Goal: Task Accomplishment & Management: Use online tool/utility

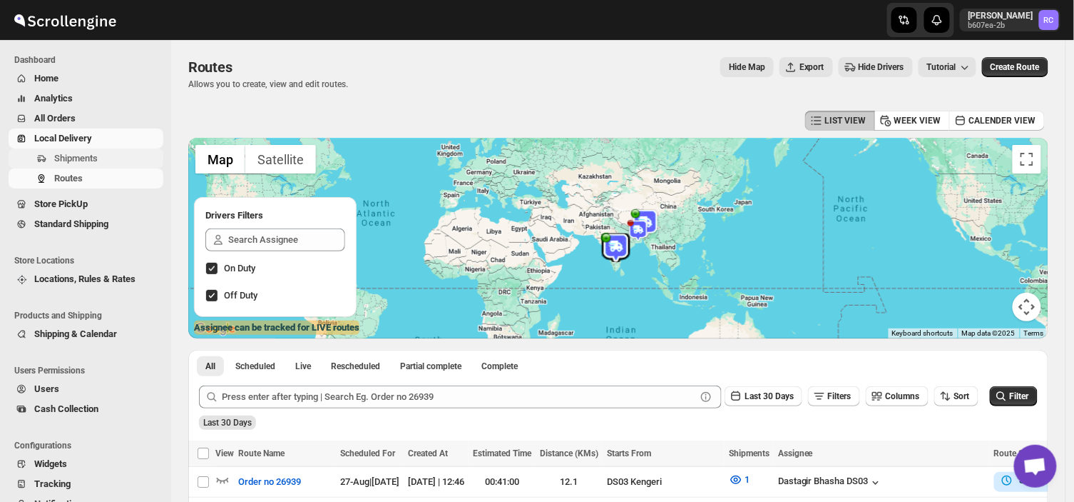
click at [109, 161] on span "Shipments" at bounding box center [107, 158] width 106 height 14
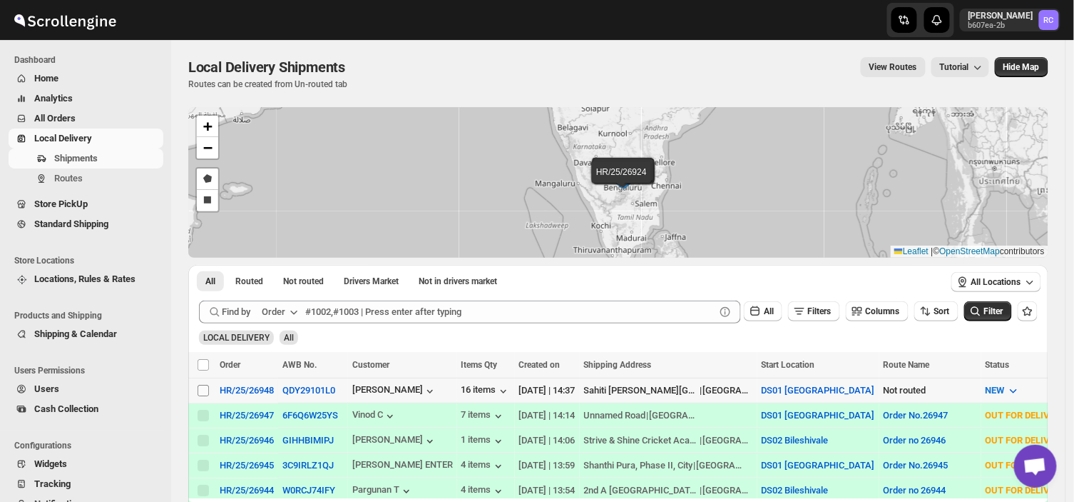
click at [200, 387] on input "Select shipment" at bounding box center [203, 390] width 11 height 11
checkbox input "true"
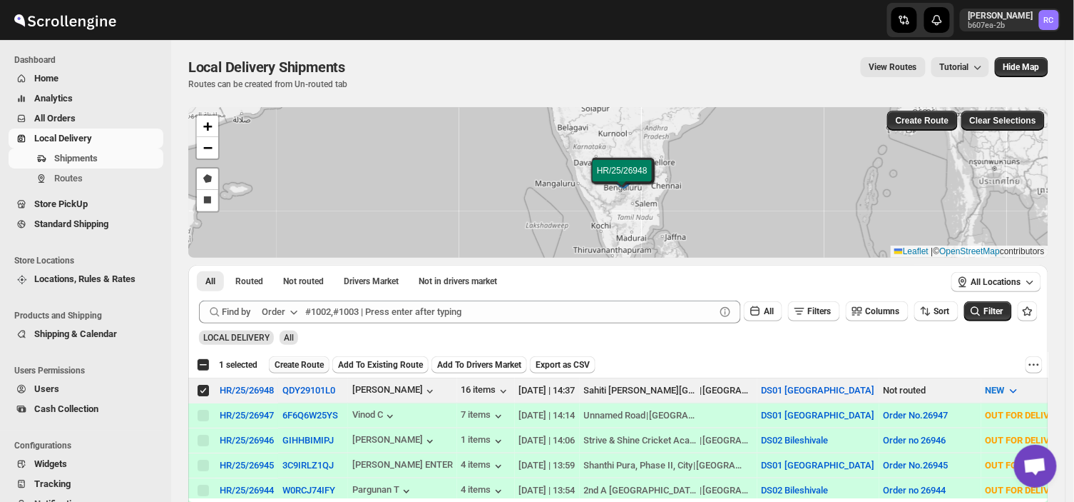
click at [286, 361] on span "Create Route" at bounding box center [299, 364] width 49 height 11
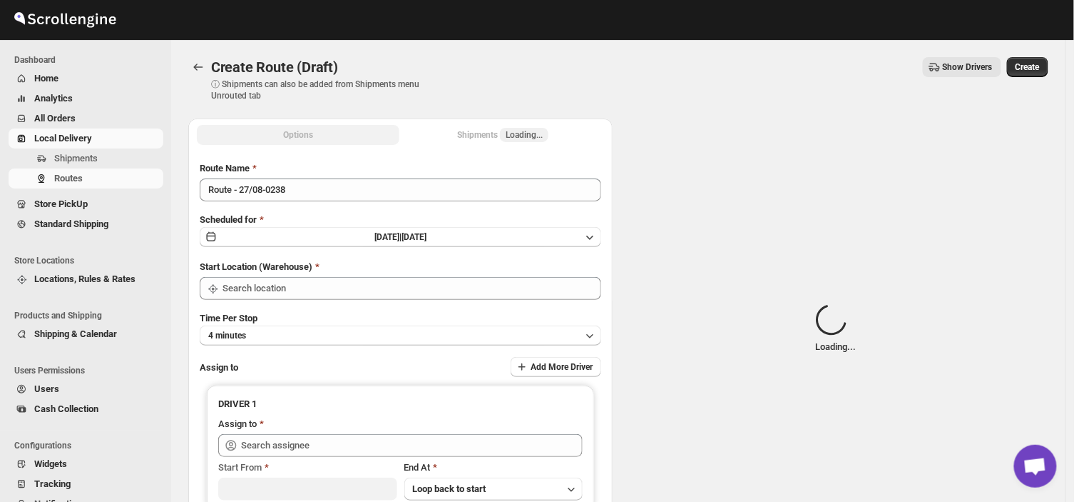
type input "DS01 [GEOGRAPHIC_DATA]"
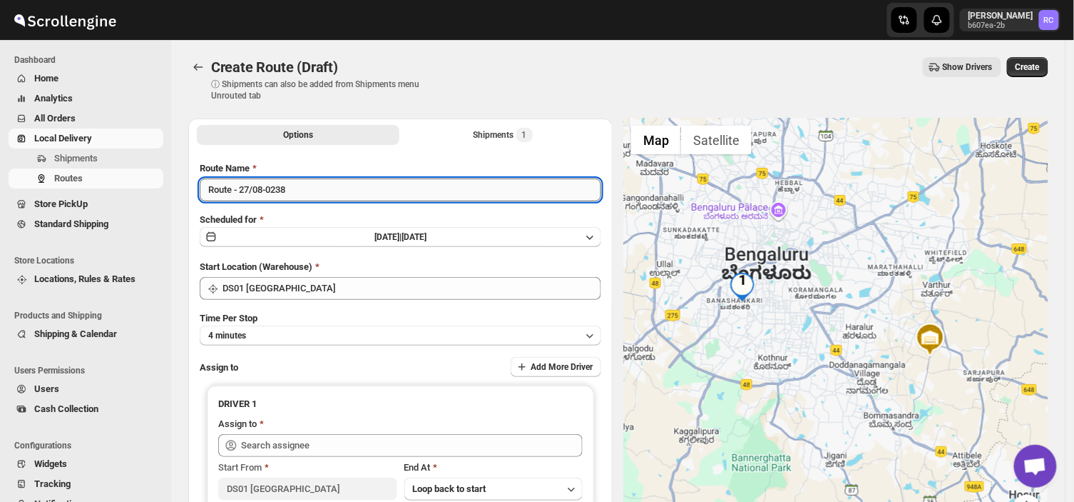
click at [298, 188] on input "Route - 27/08-0238" at bounding box center [401, 189] width 402 height 23
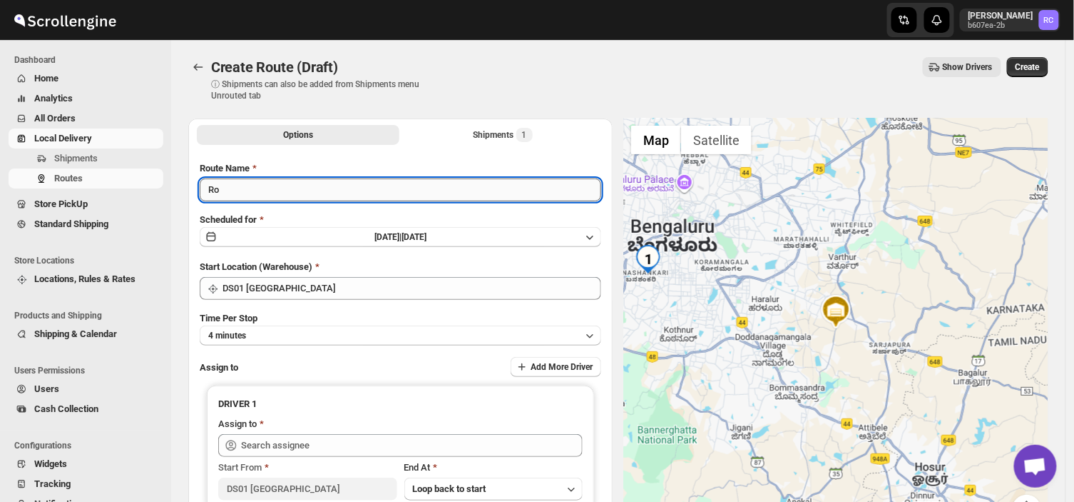
type input "R"
type input "Order no 26948"
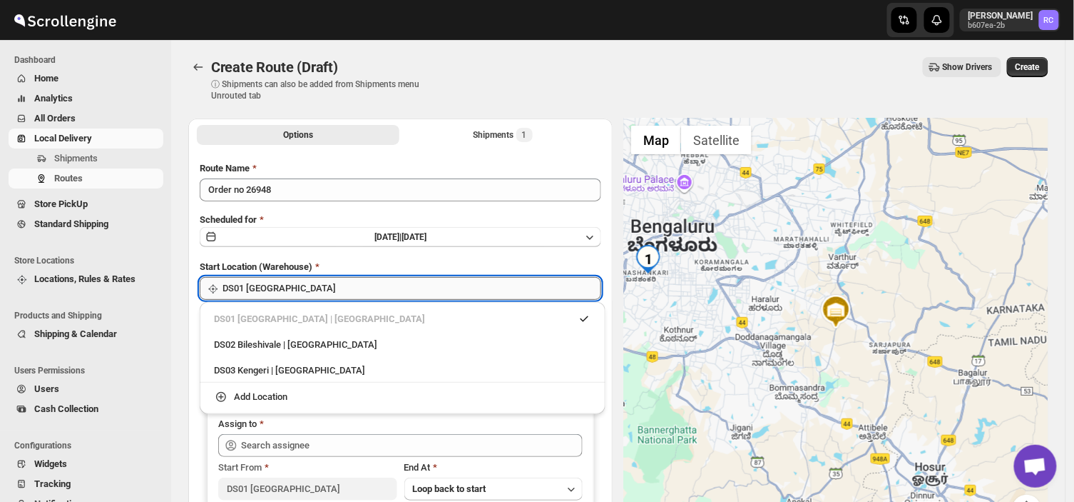
click at [305, 283] on input "DS01 [GEOGRAPHIC_DATA]" at bounding box center [412, 288] width 379 height 23
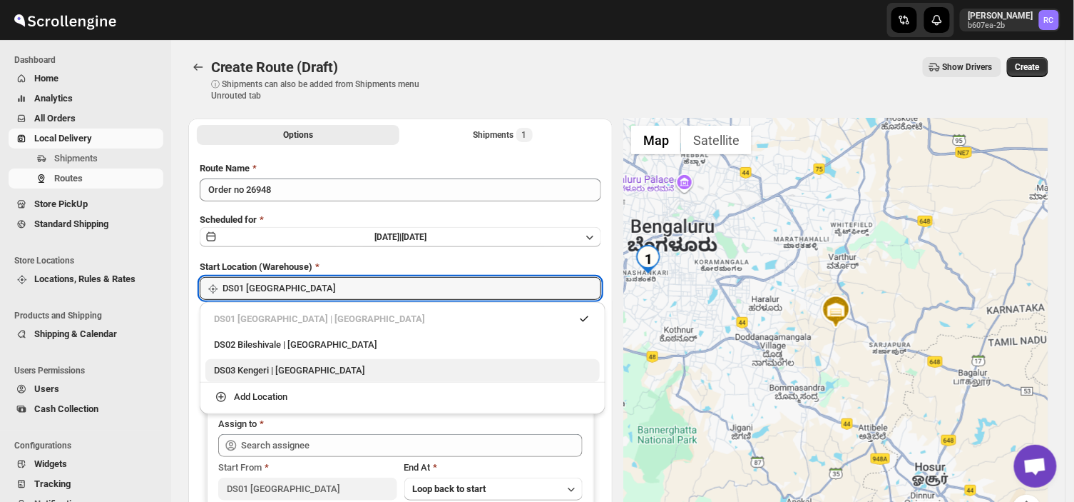
click at [261, 377] on div "DS03 Kengeri | Bengaluru" at bounding box center [402, 370] width 377 height 14
type input "DS03 Kengeri"
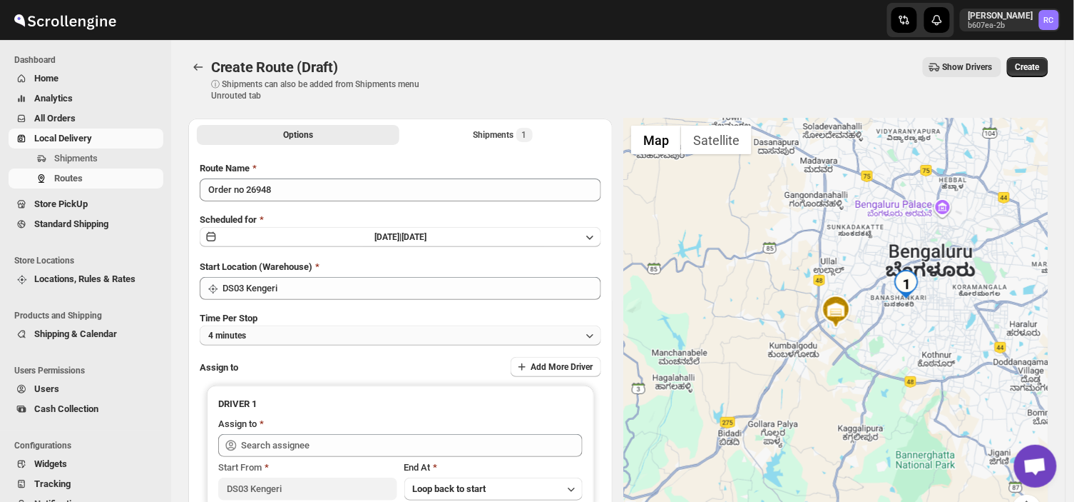
click at [270, 332] on button "4 minutes" at bounding box center [401, 335] width 402 height 20
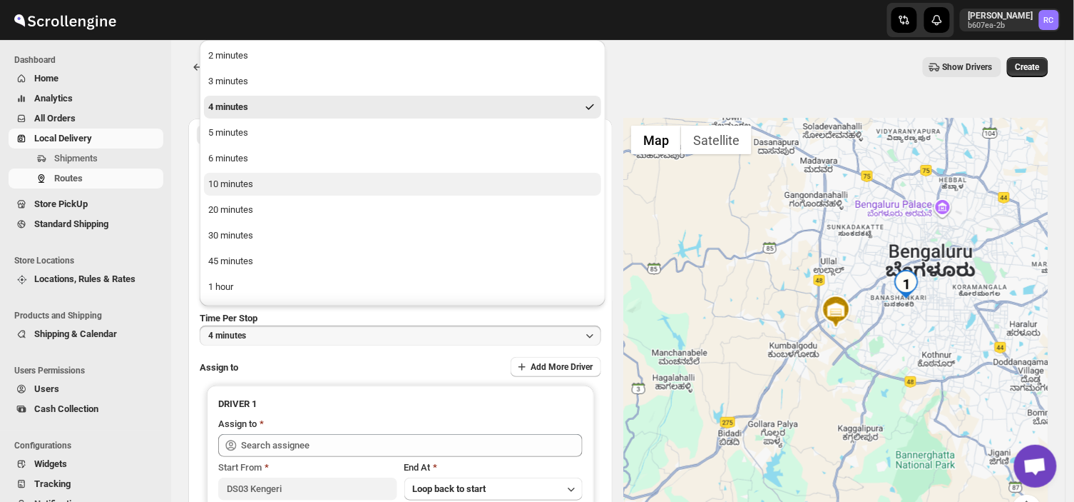
click at [252, 188] on div "10 minutes" at bounding box center [230, 184] width 45 height 14
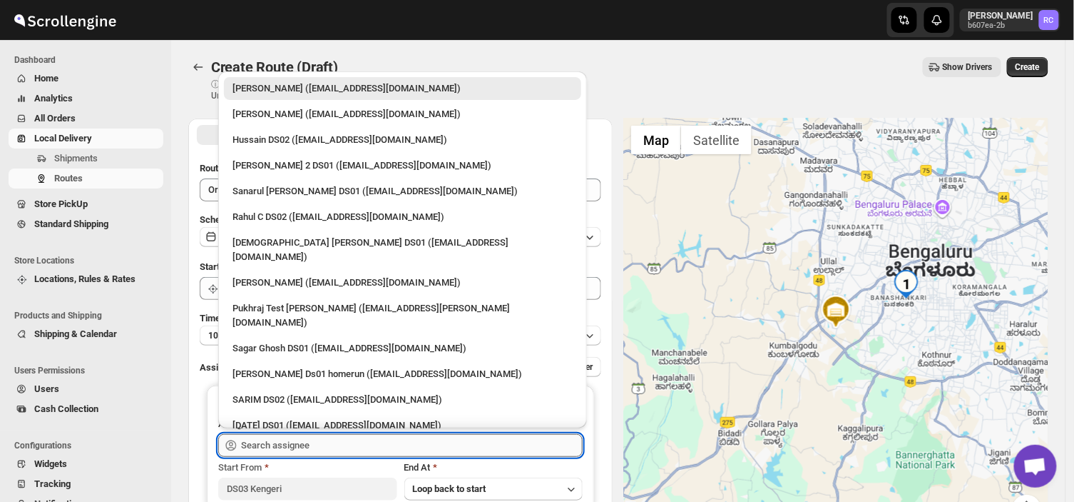
click at [325, 438] on input "text" at bounding box center [412, 445] width 342 height 23
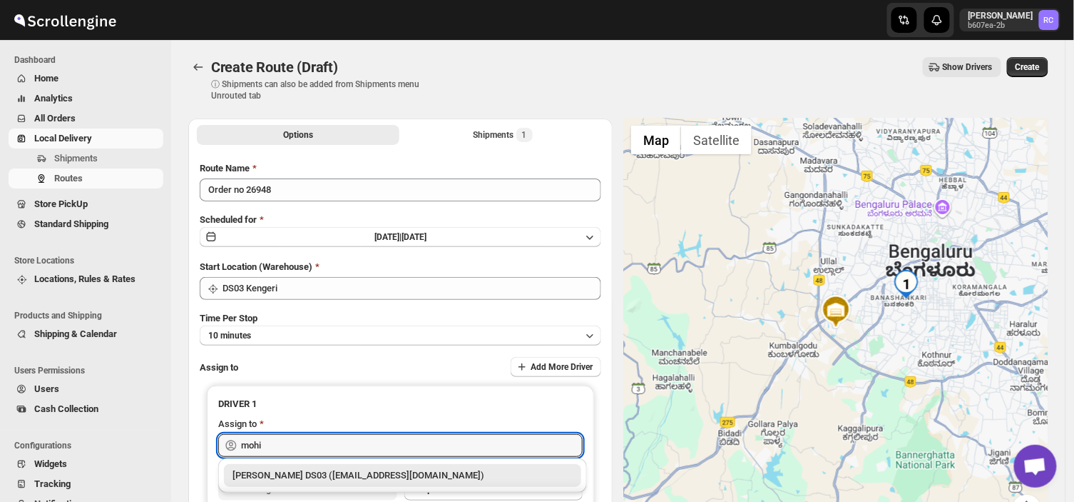
click at [351, 472] on div "Mohim uddin DS03 (veyanal843@bizmud.com)" at bounding box center [403, 475] width 340 height 14
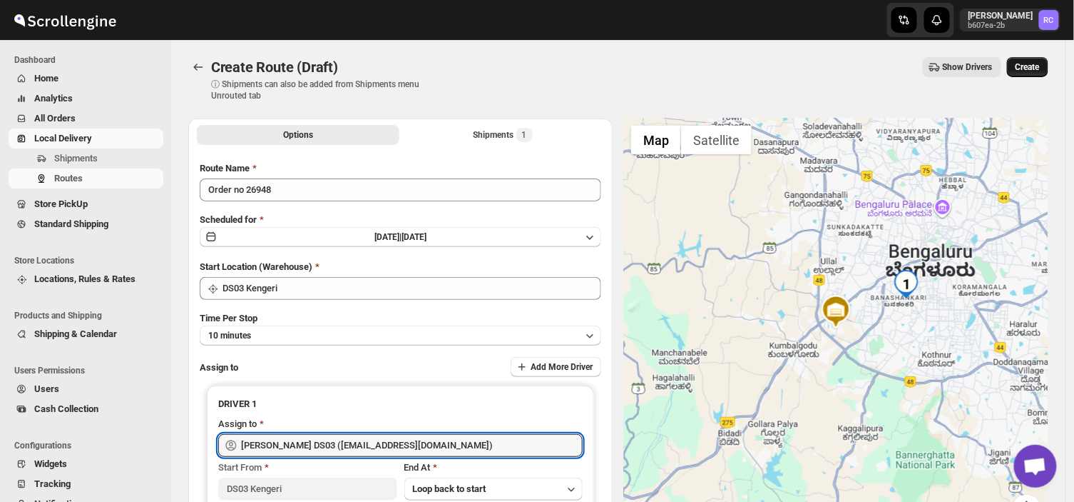
type input "Mohim uddin DS03 (veyanal843@bizmud.com)"
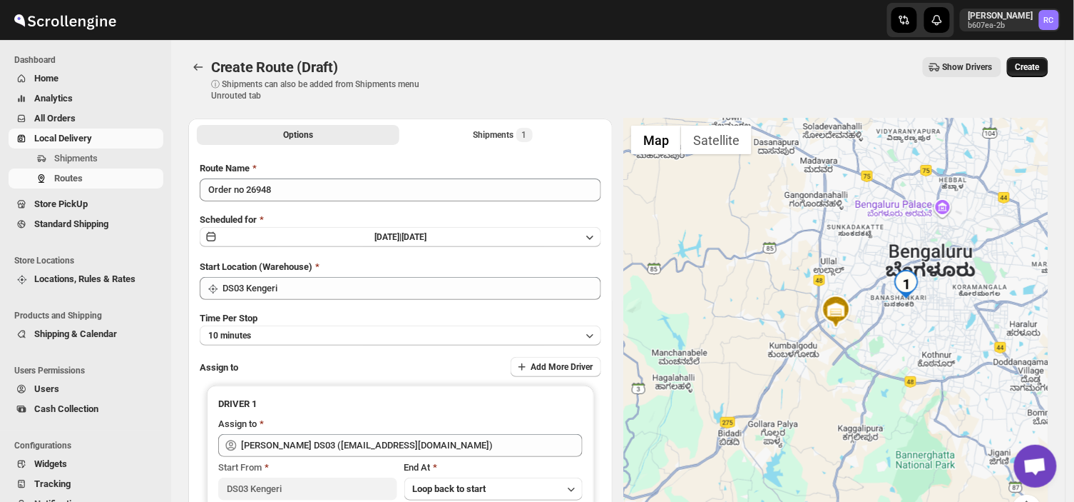
click at [1035, 66] on span "Create" at bounding box center [1028, 66] width 24 height 11
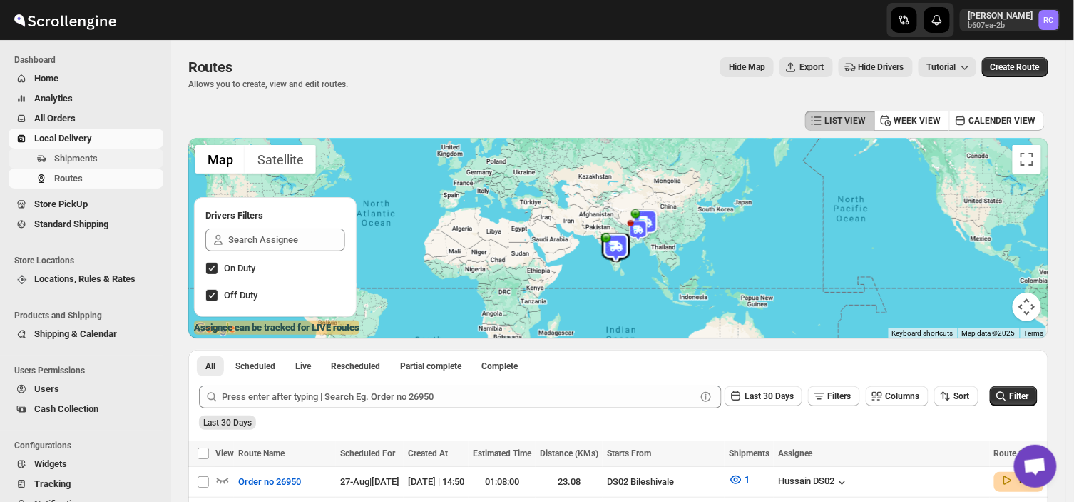
click at [90, 154] on span "Shipments" at bounding box center [76, 158] width 44 height 11
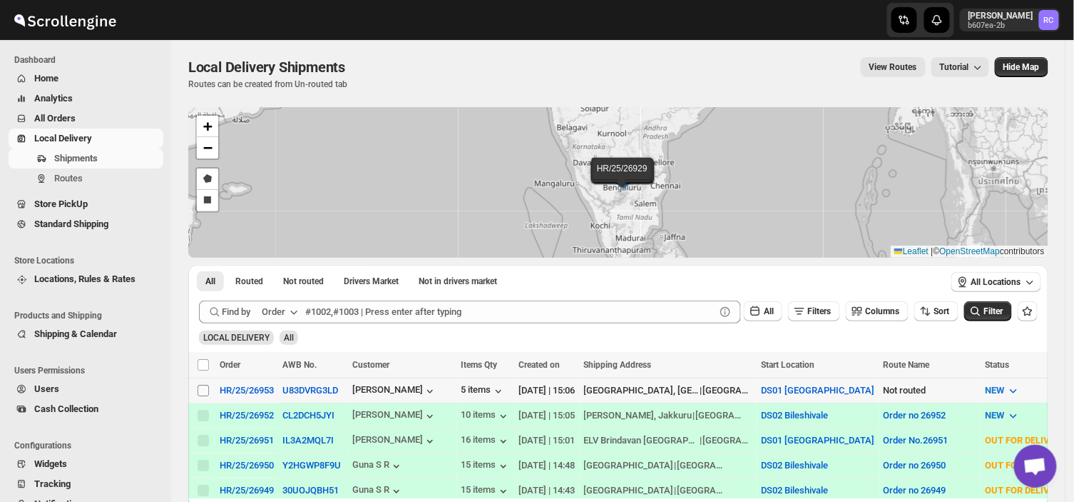
click at [203, 385] on input "Select shipment" at bounding box center [203, 390] width 11 height 11
checkbox input "true"
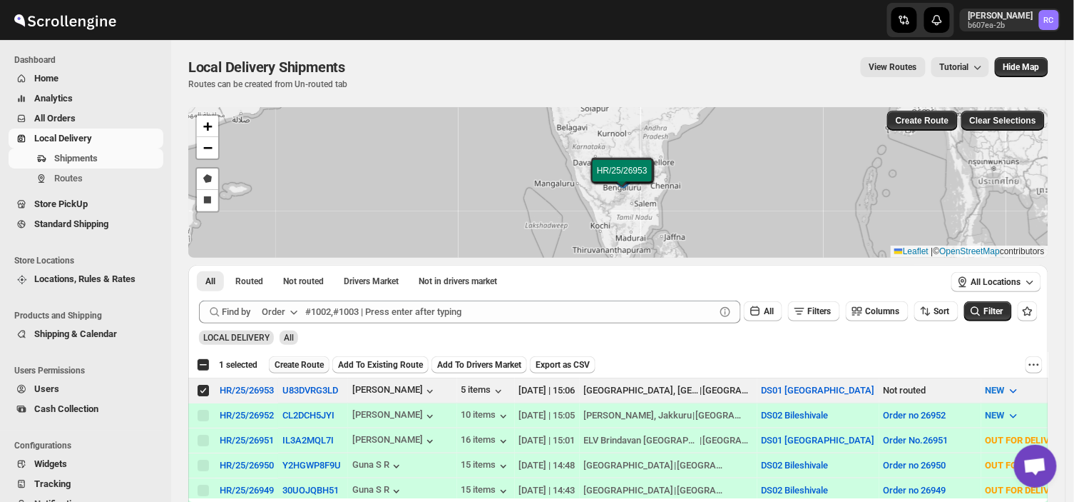
click at [298, 362] on span "Create Route" at bounding box center [299, 364] width 49 height 11
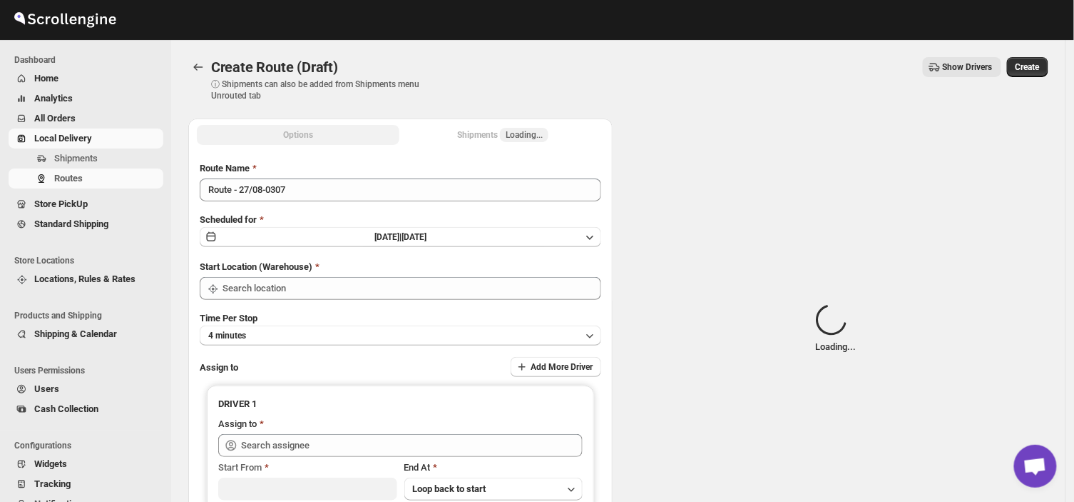
type input "DS01 [GEOGRAPHIC_DATA]"
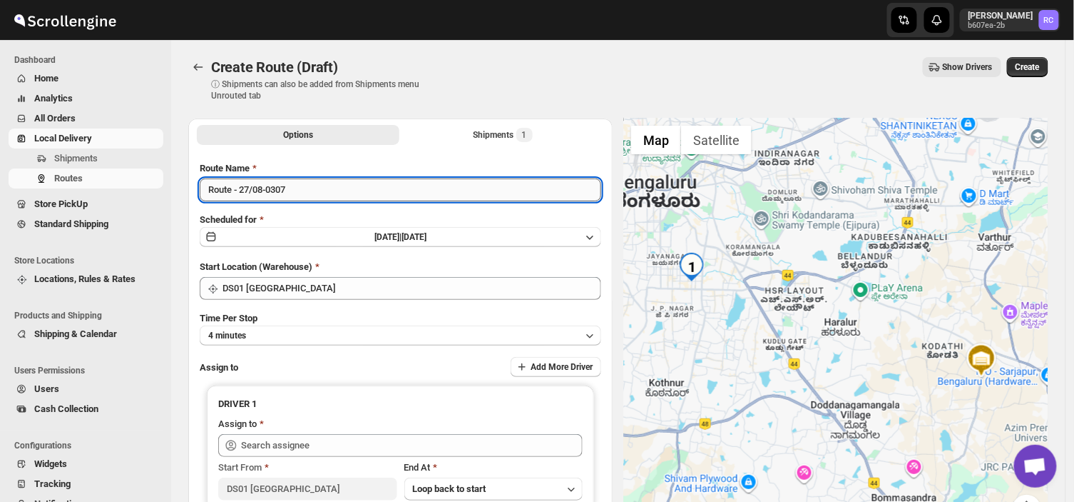
click at [295, 190] on input "Route - 27/08-0307" at bounding box center [401, 189] width 402 height 23
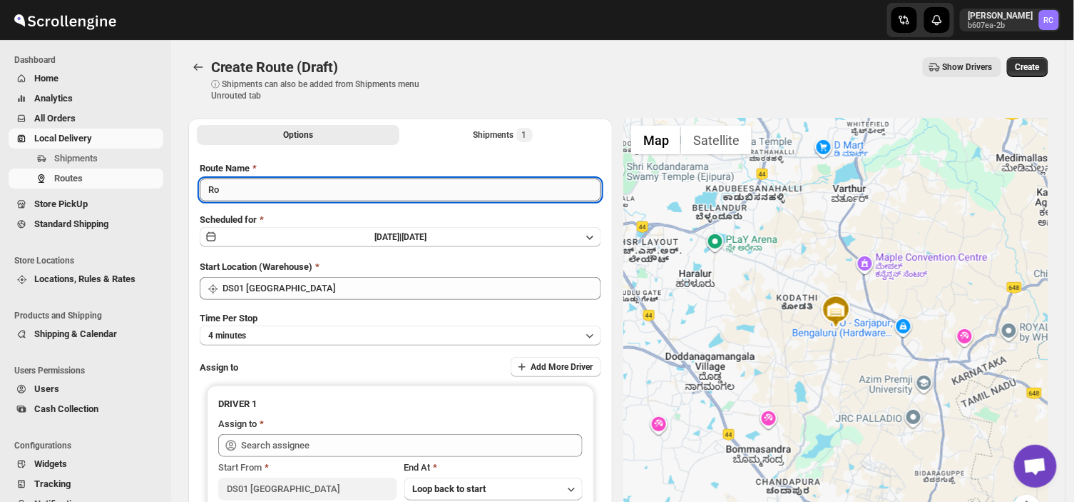
type input "R"
type input "Order no 26953"
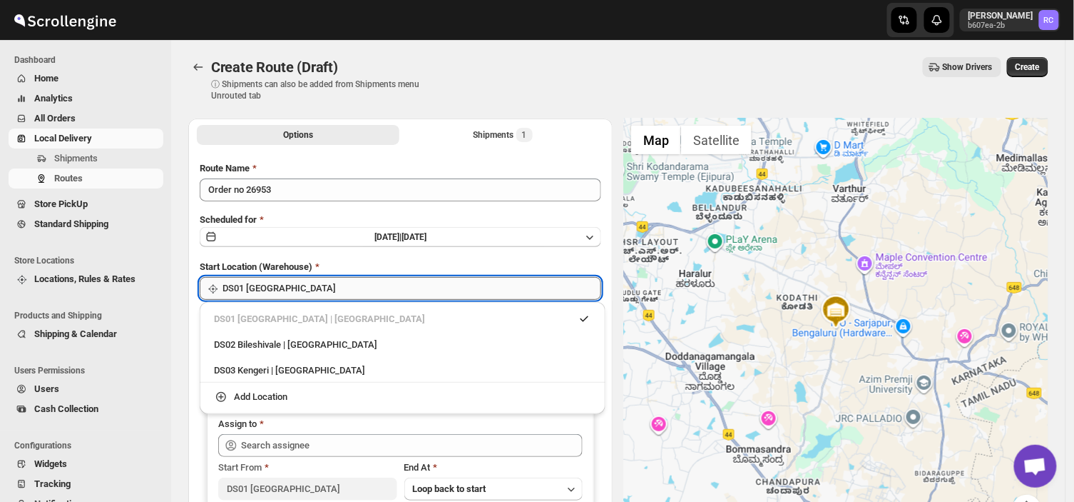
click at [293, 287] on input "DS01 [GEOGRAPHIC_DATA]" at bounding box center [412, 288] width 379 height 23
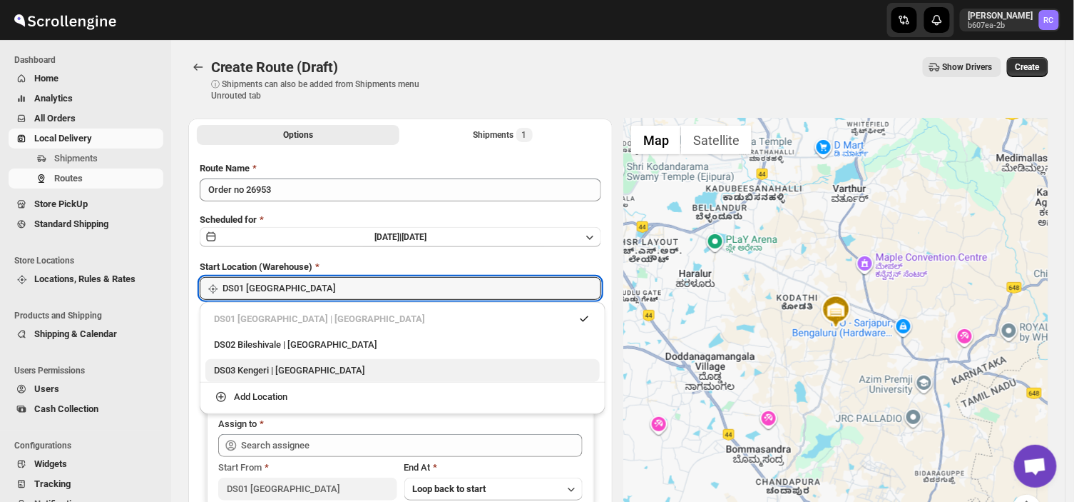
click at [246, 372] on div "DS03 Kengeri | Bengaluru" at bounding box center [402, 370] width 377 height 14
type input "DS03 Kengeri"
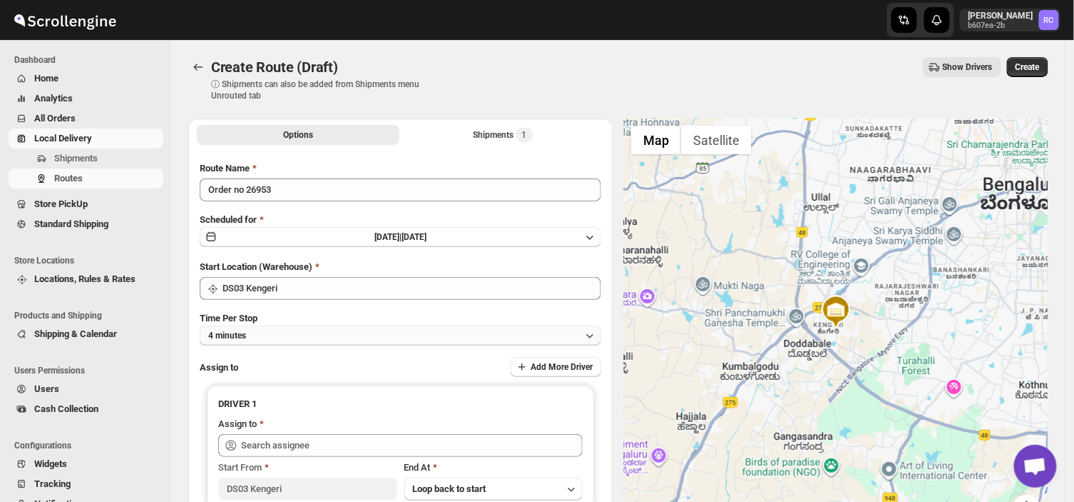
click at [259, 331] on button "4 minutes" at bounding box center [401, 335] width 402 height 20
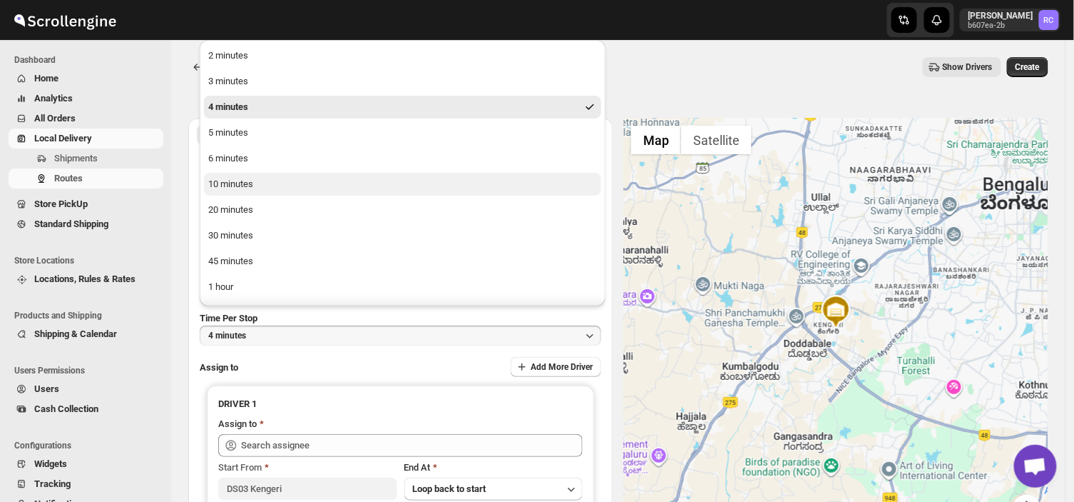
click at [250, 178] on div "10 minutes" at bounding box center [230, 184] width 45 height 14
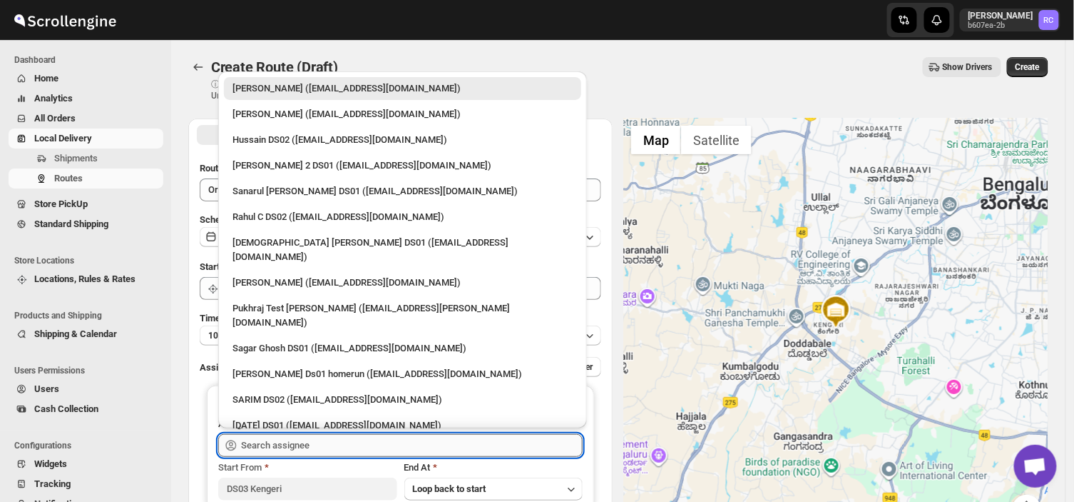
click at [325, 443] on input "text" at bounding box center [412, 445] width 342 height 23
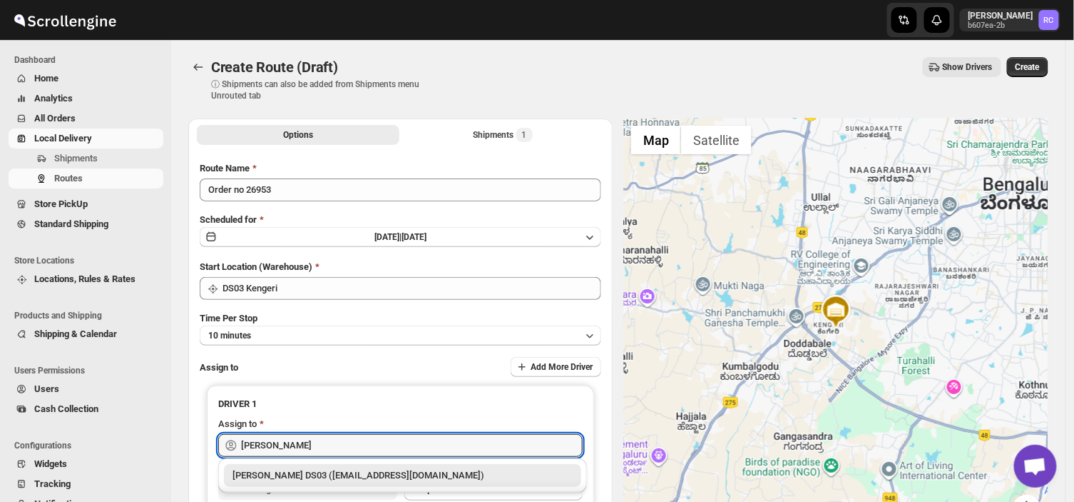
click at [376, 483] on div "Joseph Krishna DS03 (rirego4281@kimdyn.com)" at bounding box center [402, 475] width 357 height 23
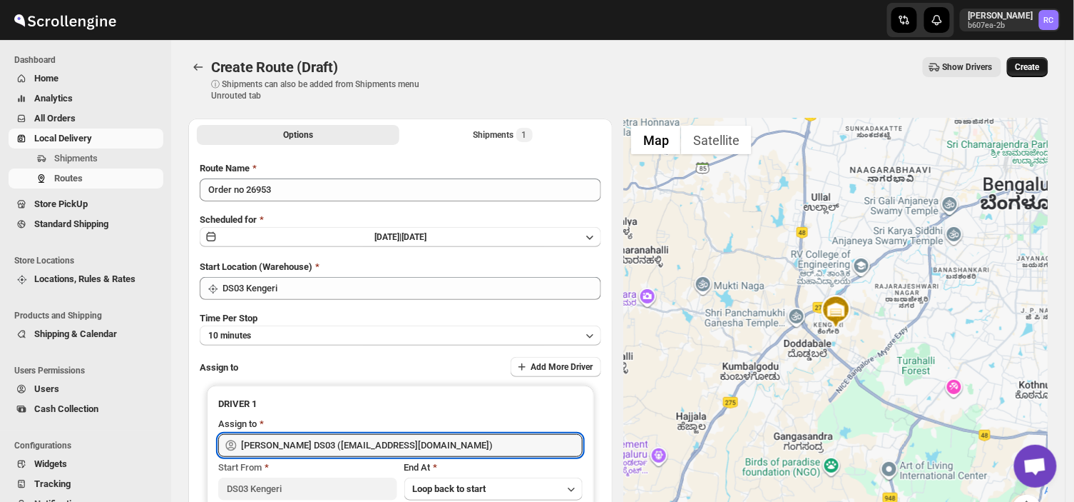
type input "Joseph Krishna DS03 (rirego4281@kimdyn.com)"
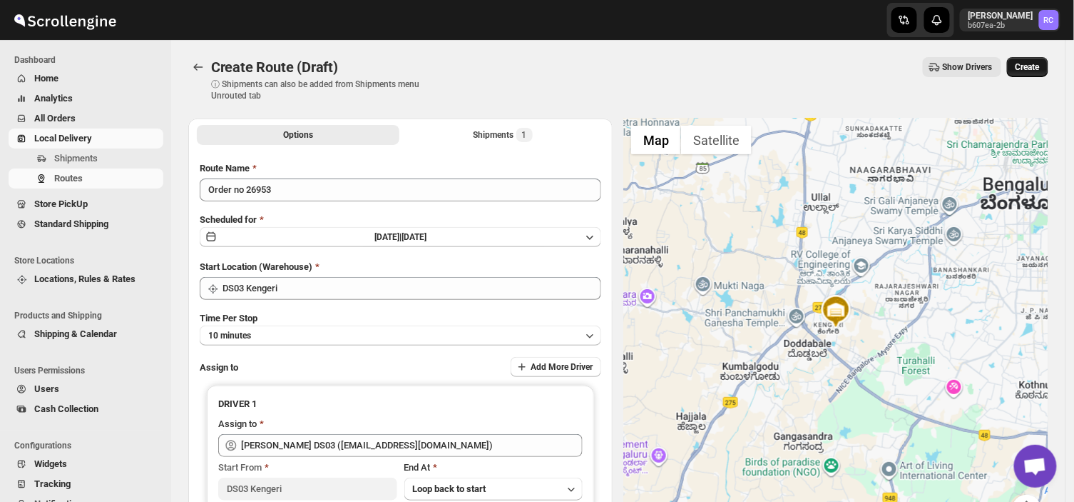
click at [1029, 69] on span "Create" at bounding box center [1028, 66] width 24 height 11
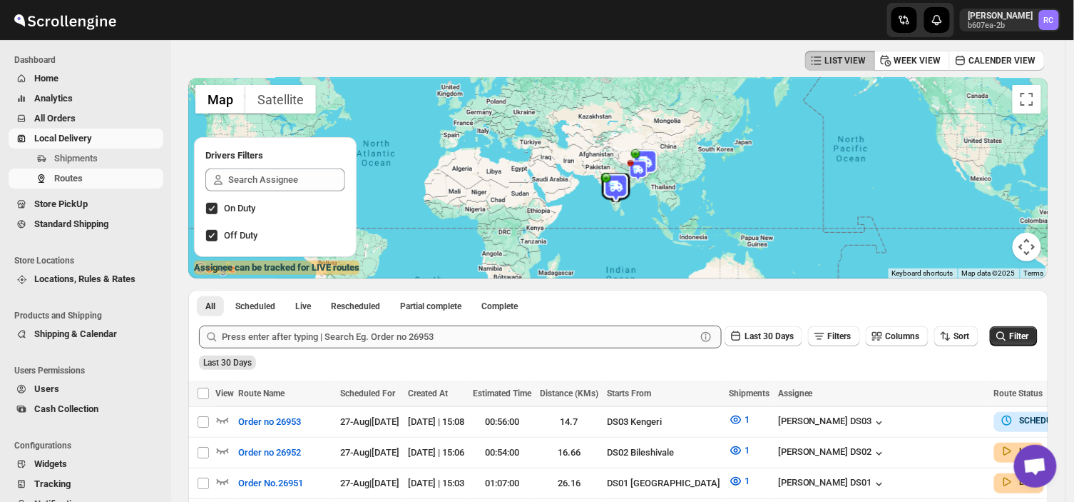
scroll to position [71, 0]
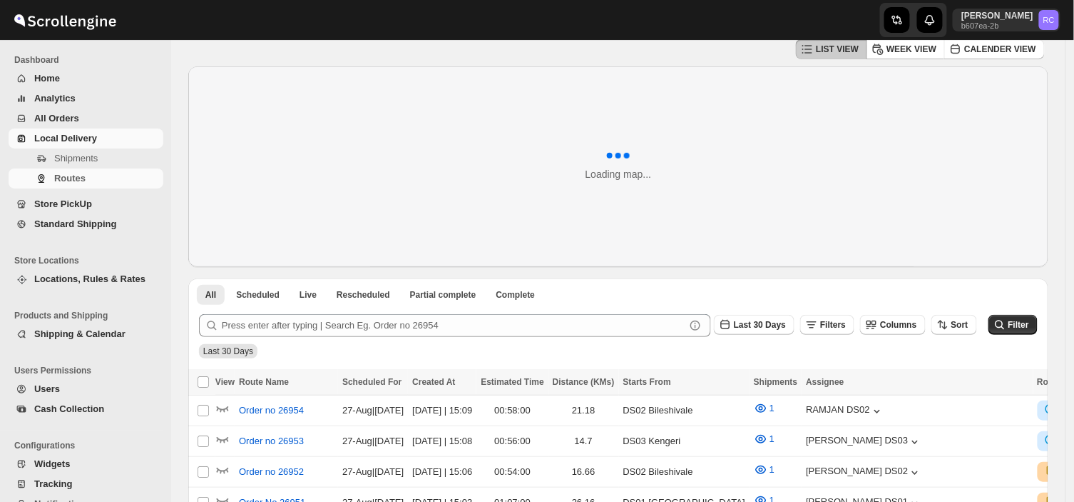
scroll to position [71, 0]
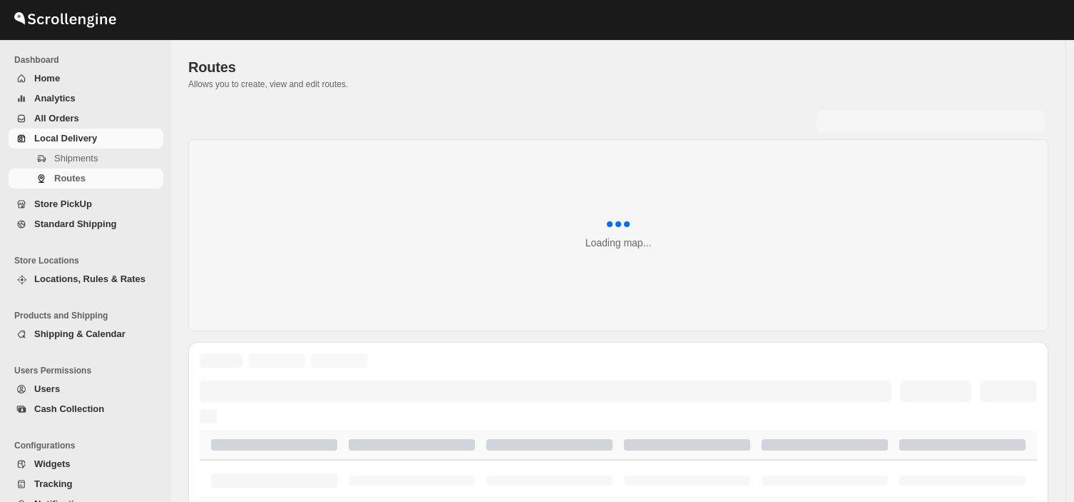
scroll to position [71, 0]
